Goal: Task Accomplishment & Management: Manage account settings

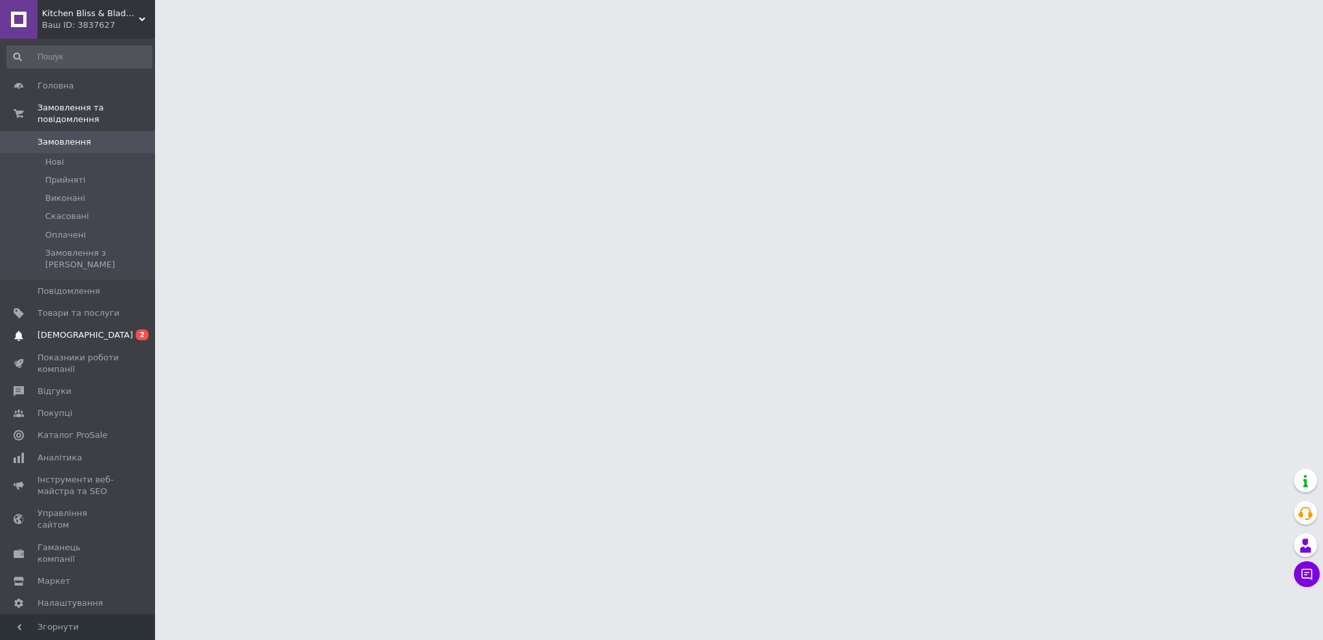
click at [96, 329] on span "[DEMOGRAPHIC_DATA]" at bounding box center [78, 335] width 82 height 12
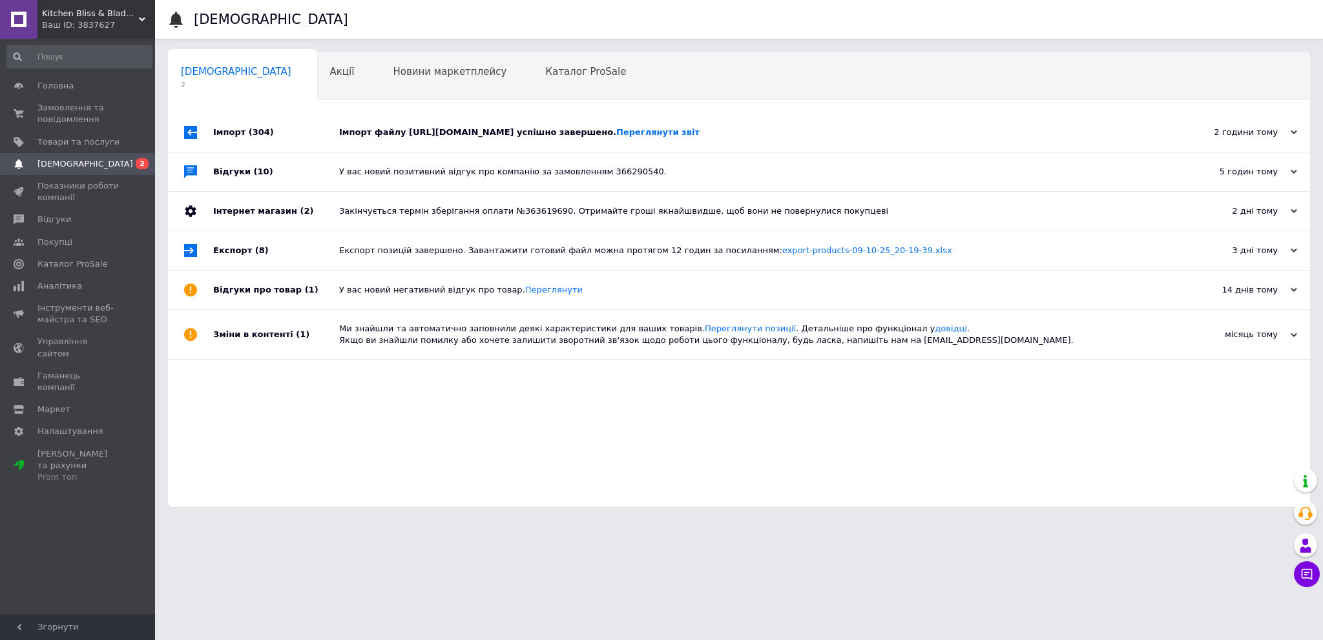
click at [472, 134] on div "Імпорт файлу https://bladekiss-shop.salesdrive.me/export/yml/export.yml?publicK…" at bounding box center [753, 133] width 829 height 12
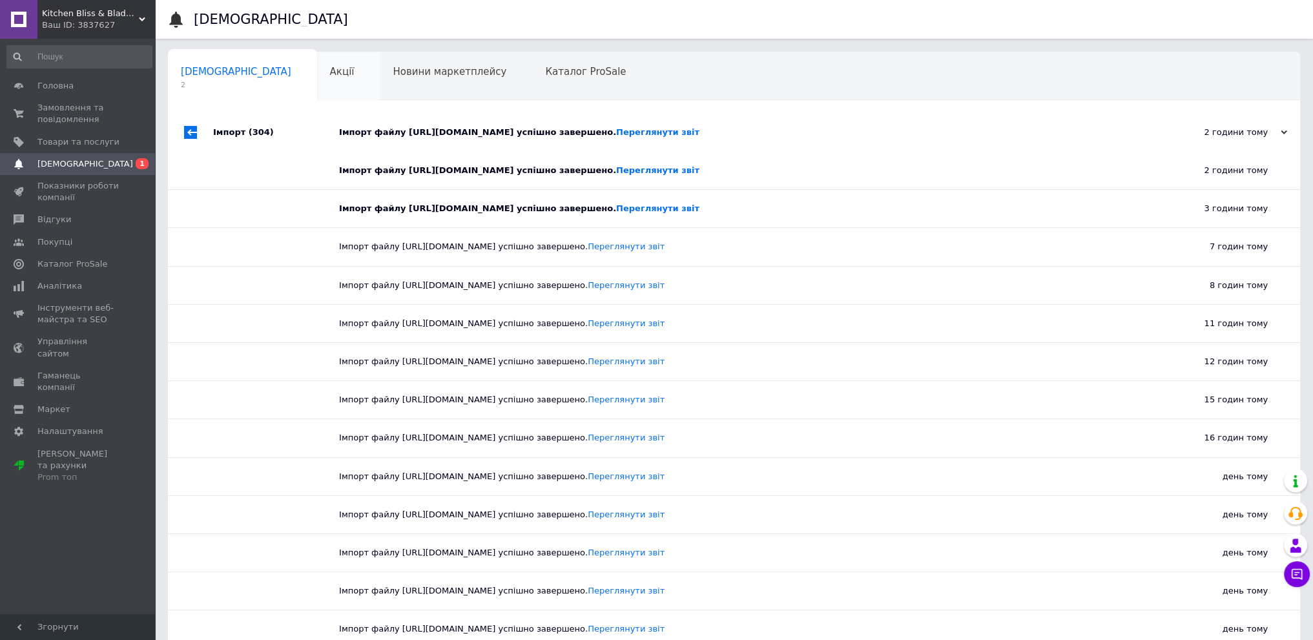
click at [330, 67] on span "Акції" at bounding box center [342, 72] width 25 height 12
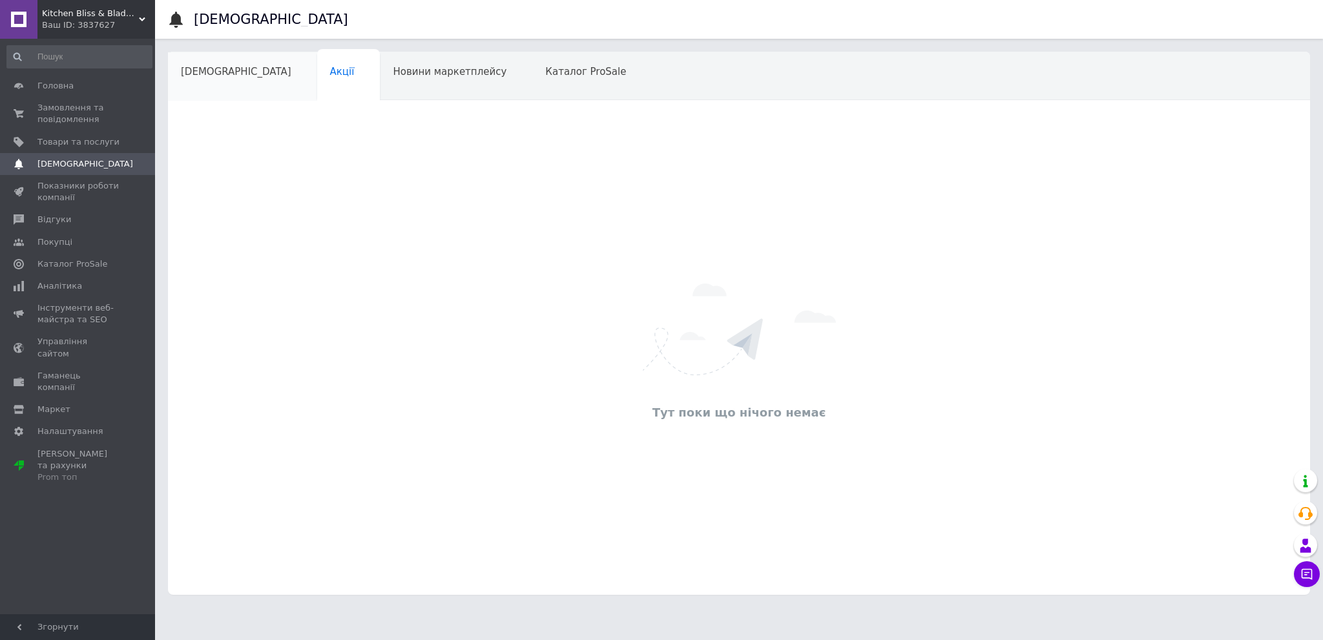
click at [229, 80] on div "[DEMOGRAPHIC_DATA]" at bounding box center [242, 76] width 149 height 49
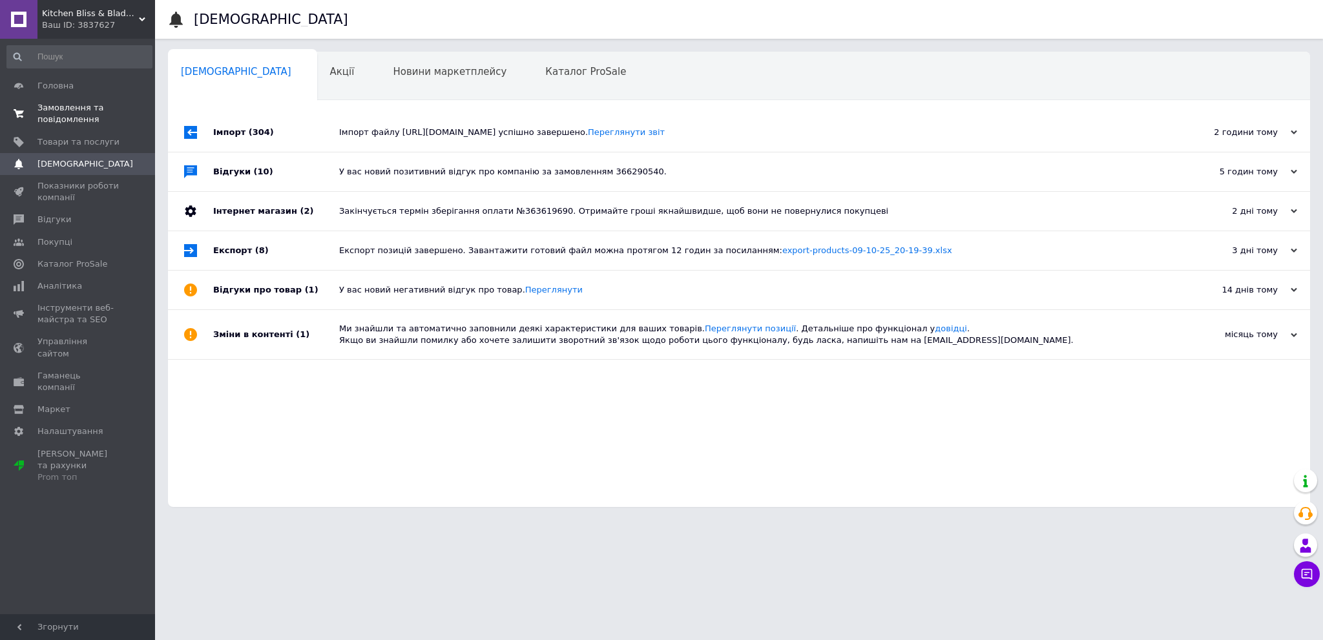
click at [57, 122] on span "Замовлення та повідомлення" at bounding box center [78, 113] width 82 height 23
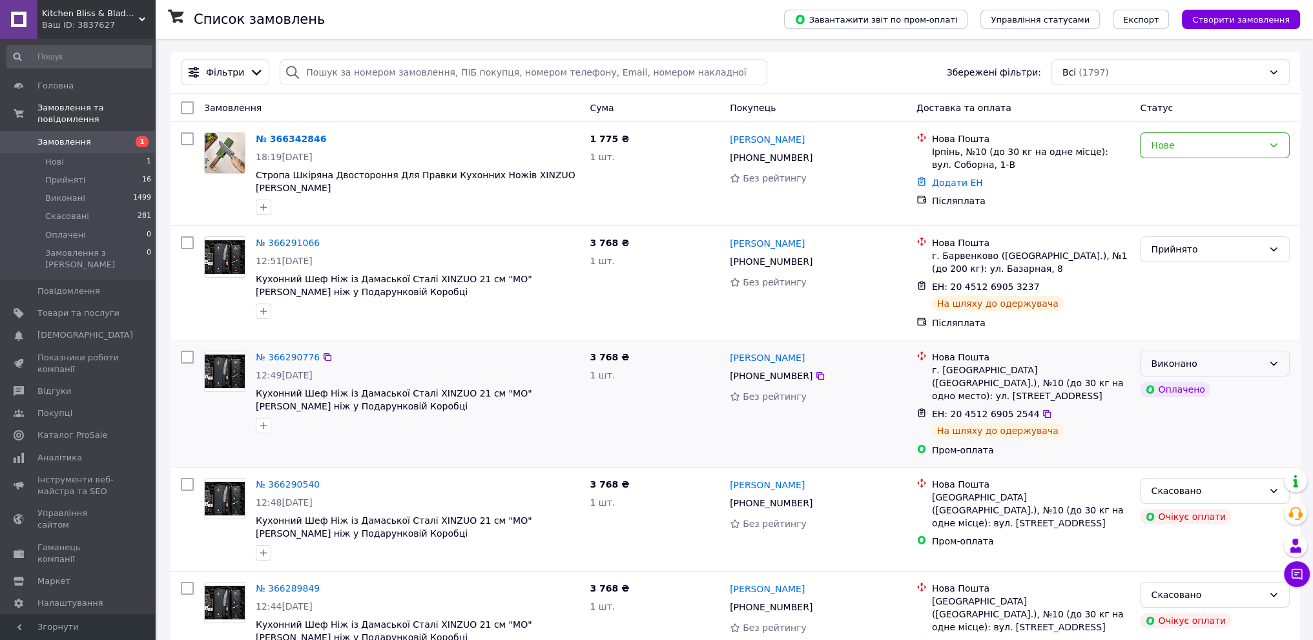
click at [1198, 356] on div "Виконано" at bounding box center [1215, 364] width 150 height 26
click at [1178, 386] on li "Прийнято" at bounding box center [1214, 391] width 149 height 23
click at [1192, 360] on div "Прийнято" at bounding box center [1207, 363] width 112 height 14
click at [1182, 392] on li "Виконано" at bounding box center [1214, 391] width 149 height 23
